Goal: Transaction & Acquisition: Purchase product/service

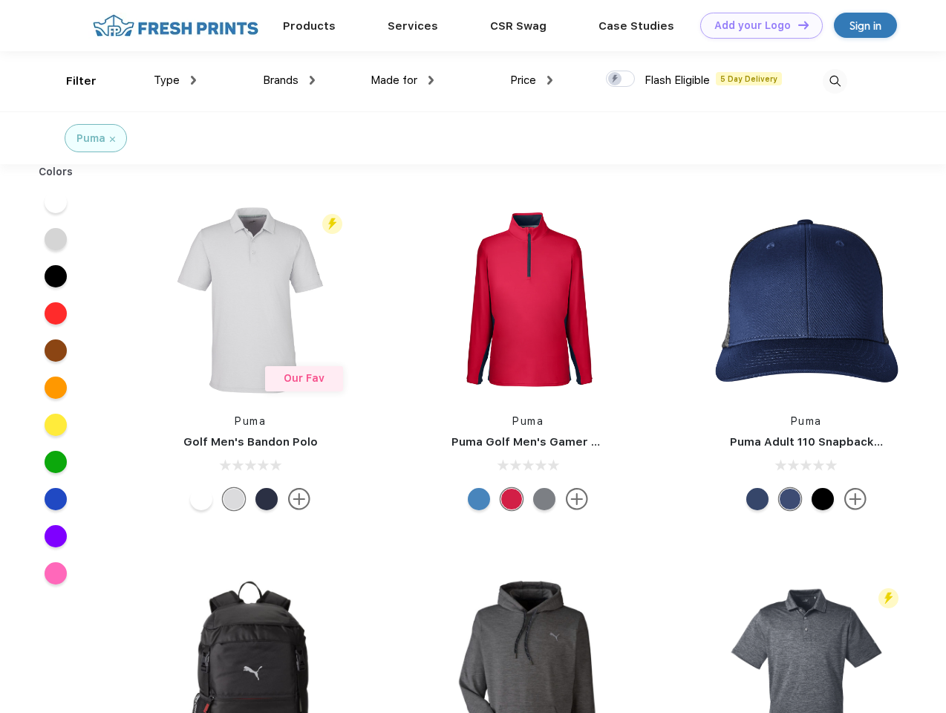
scroll to position [1, 0]
click at [756, 25] on link "Add your Logo Design Tool" at bounding box center [761, 26] width 122 height 26
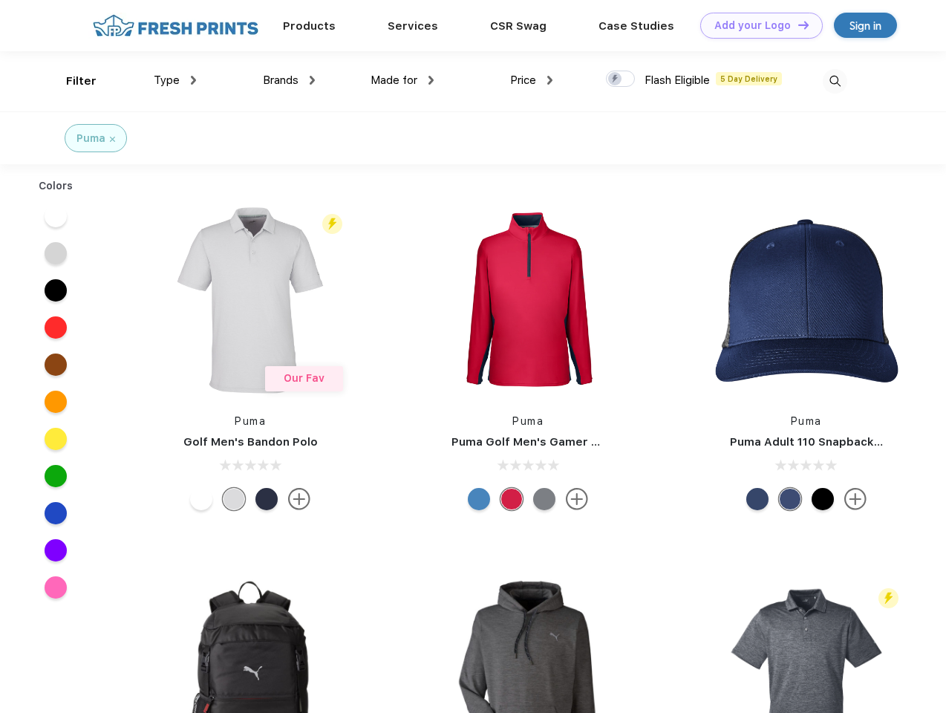
click at [0, 0] on div "Design Tool" at bounding box center [0, 0] width 0 height 0
click at [797, 24] on link "Add your Logo Design Tool" at bounding box center [761, 26] width 122 height 26
click at [71, 81] on div "Filter" at bounding box center [81, 81] width 30 height 17
click at [175, 80] on span "Type" at bounding box center [167, 79] width 26 height 13
click at [289, 80] on span "Brands" at bounding box center [281, 79] width 36 height 13
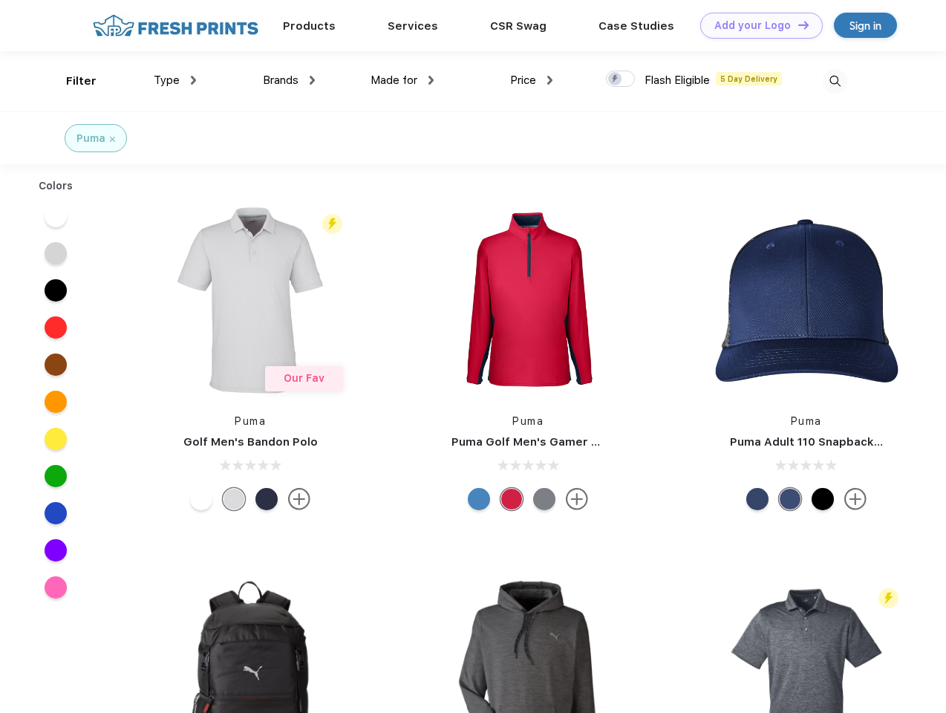
click at [402, 80] on span "Made for" at bounding box center [393, 79] width 47 height 13
click at [532, 80] on span "Price" at bounding box center [523, 79] width 26 height 13
click at [621, 79] on div at bounding box center [620, 79] width 29 height 16
click at [615, 79] on input "checkbox" at bounding box center [611, 75] width 10 height 10
click at [834, 81] on img at bounding box center [835, 81] width 24 height 24
